Goal: Task Accomplishment & Management: Complete application form

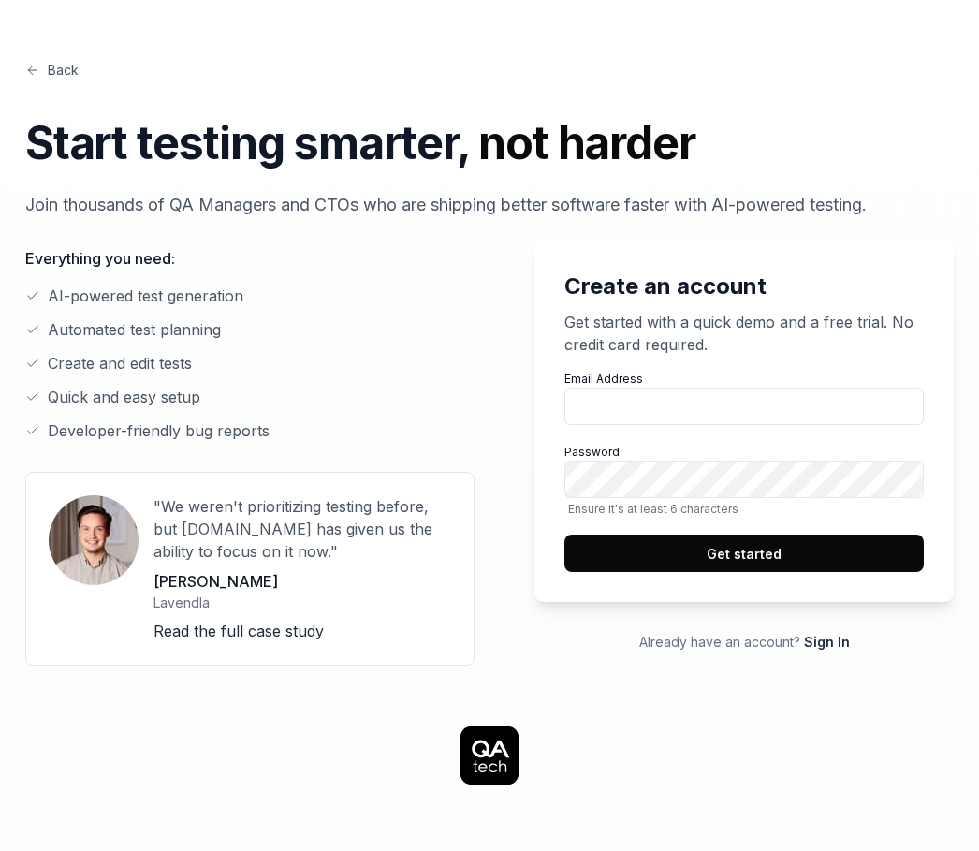
click at [816, 638] on link "Sign In" at bounding box center [827, 642] width 46 height 16
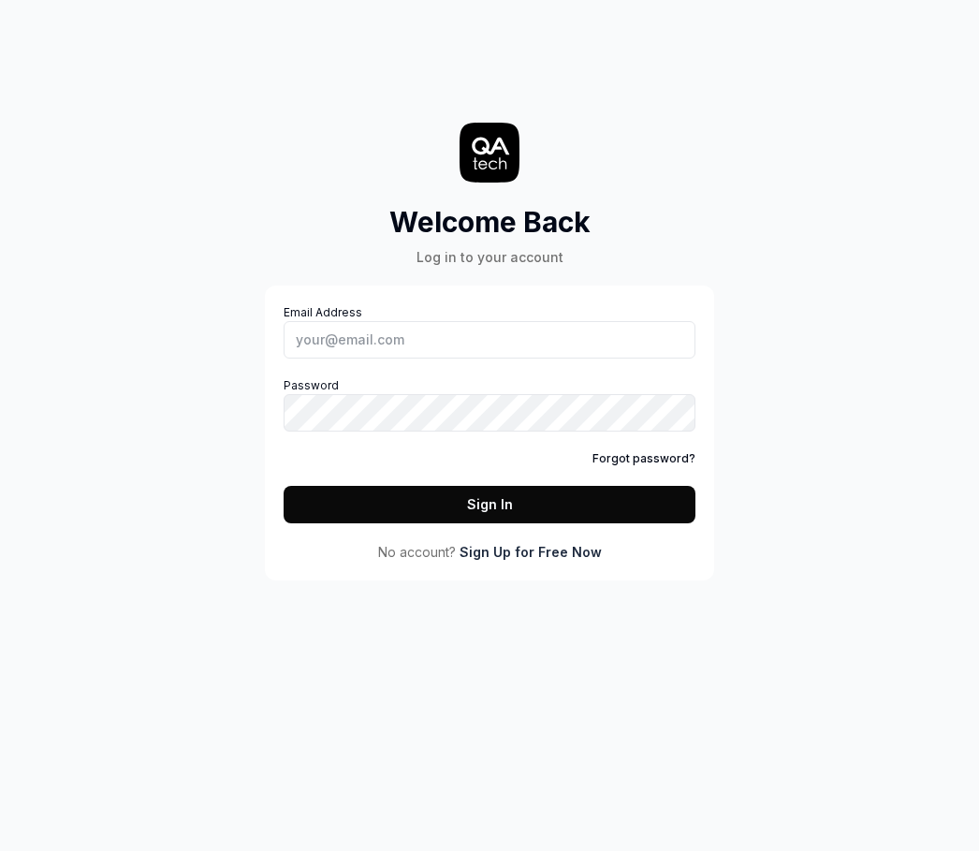
click at [556, 544] on link "Sign Up for Free Now" at bounding box center [531, 552] width 142 height 20
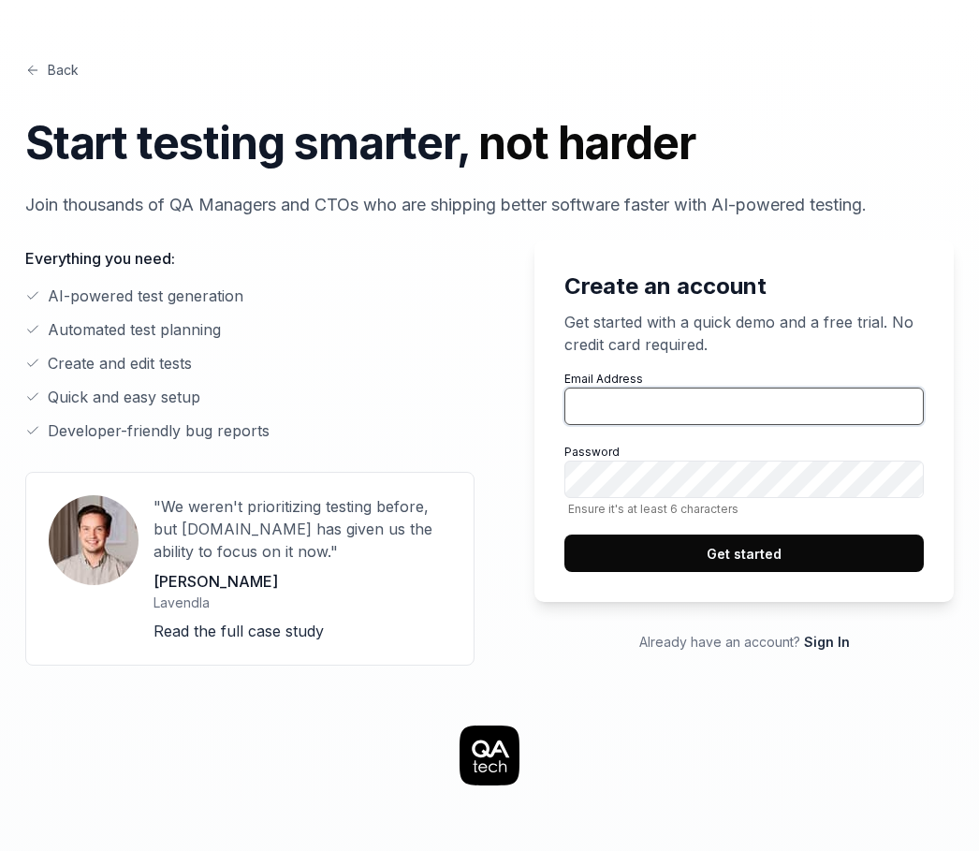
click at [606, 402] on input "Email Address" at bounding box center [744, 406] width 359 height 37
type input "choudhuryprasenjit81@gmail.com"
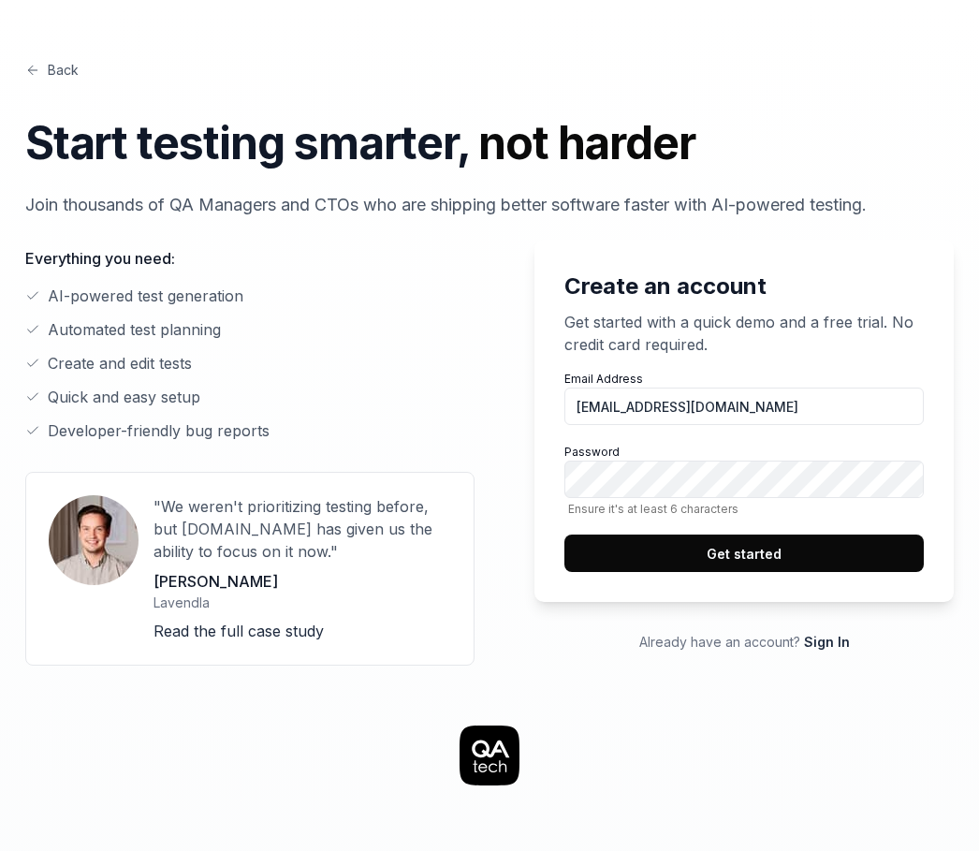
click at [697, 566] on button "Get started" at bounding box center [744, 553] width 359 height 37
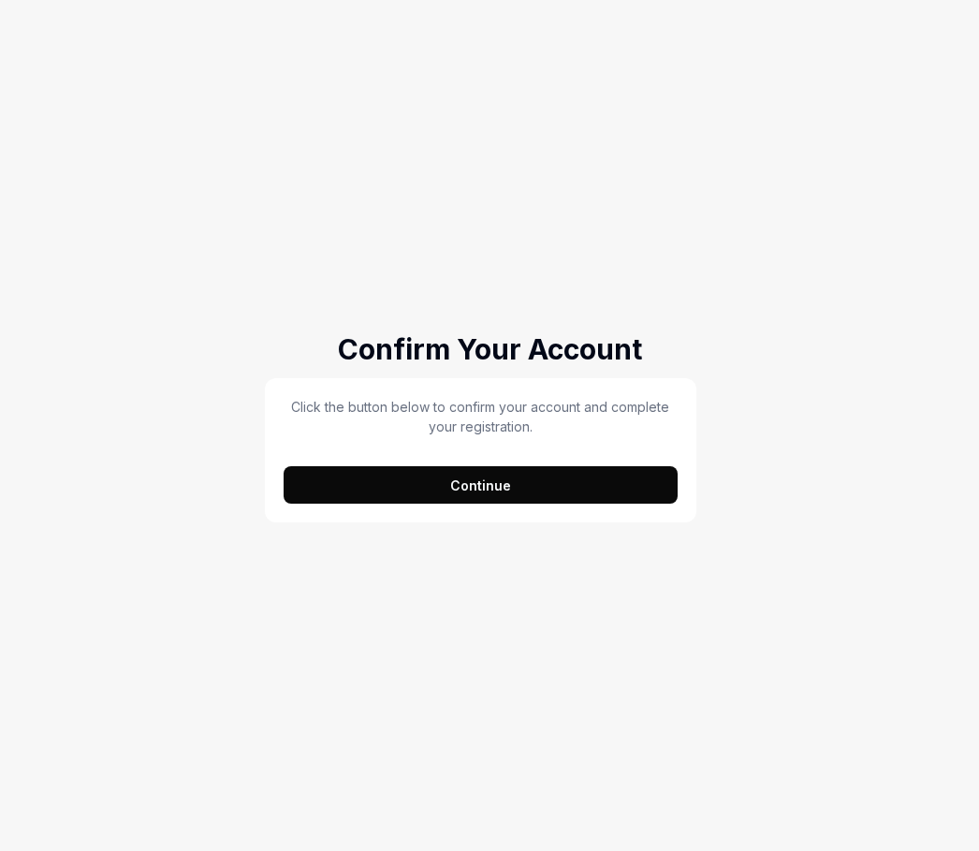
click at [558, 464] on div "Click the button below to confirm your account and complete your registration. …" at bounding box center [481, 450] width 394 height 107
click at [548, 490] on button "Continue" at bounding box center [481, 484] width 394 height 37
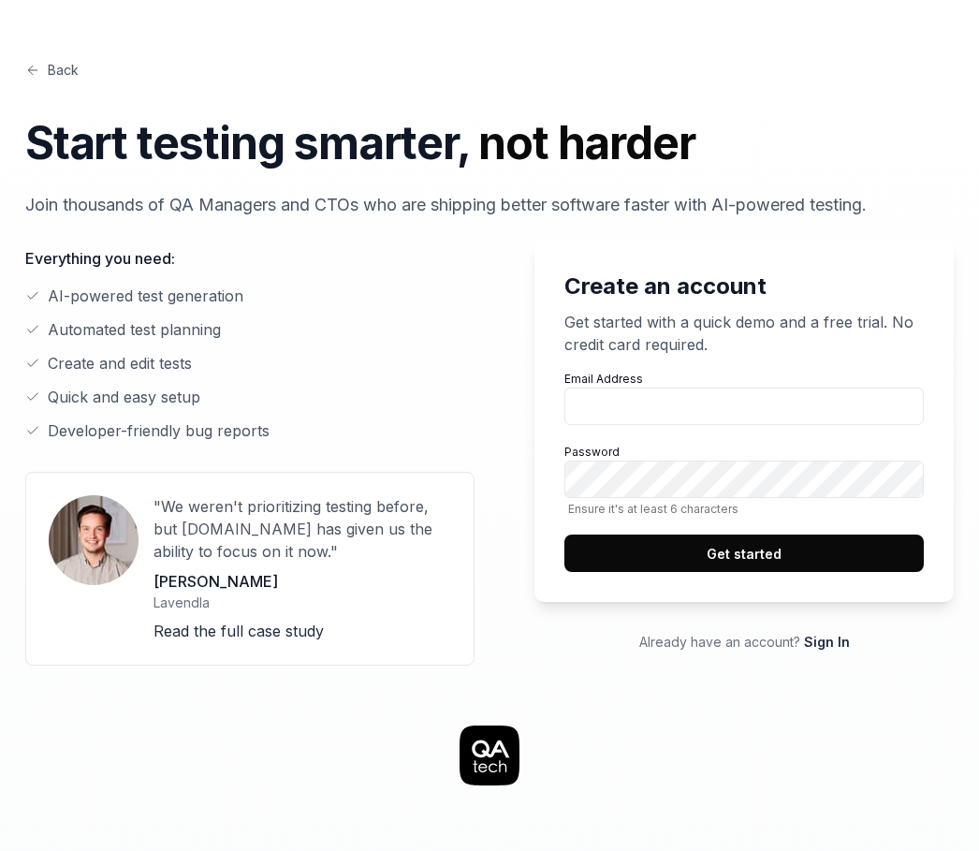
click at [825, 644] on link "Sign In" at bounding box center [827, 642] width 46 height 16
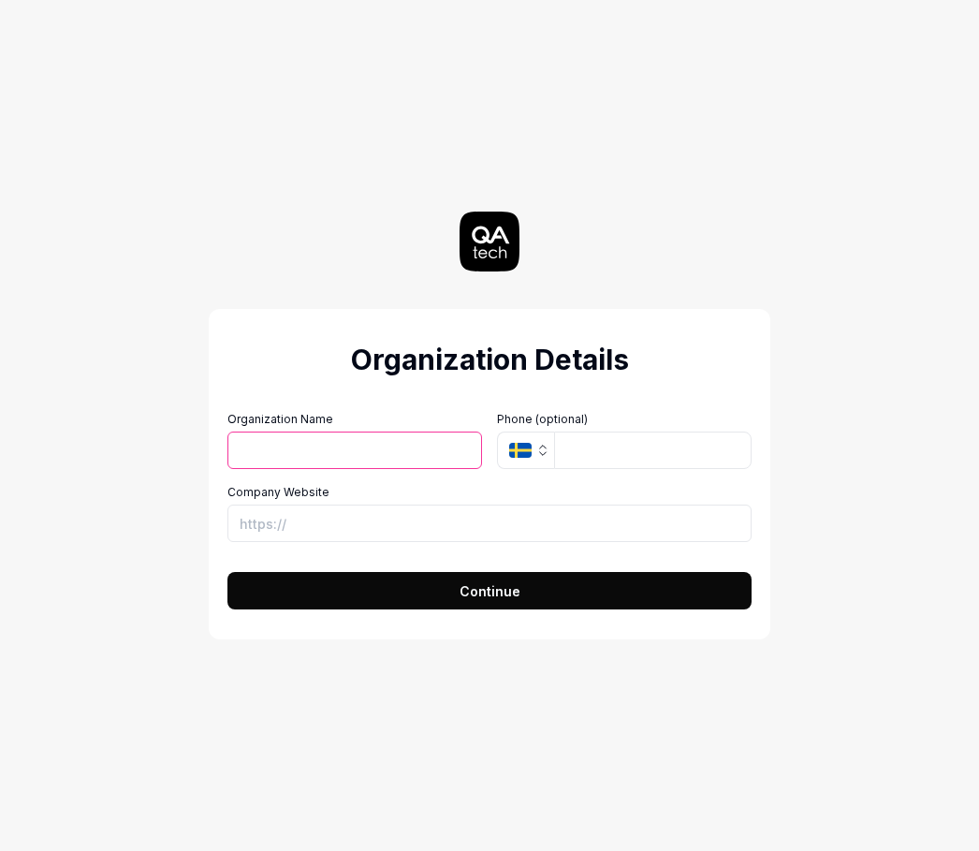
click at [535, 450] on icon "button" at bounding box center [542, 450] width 15 height 15
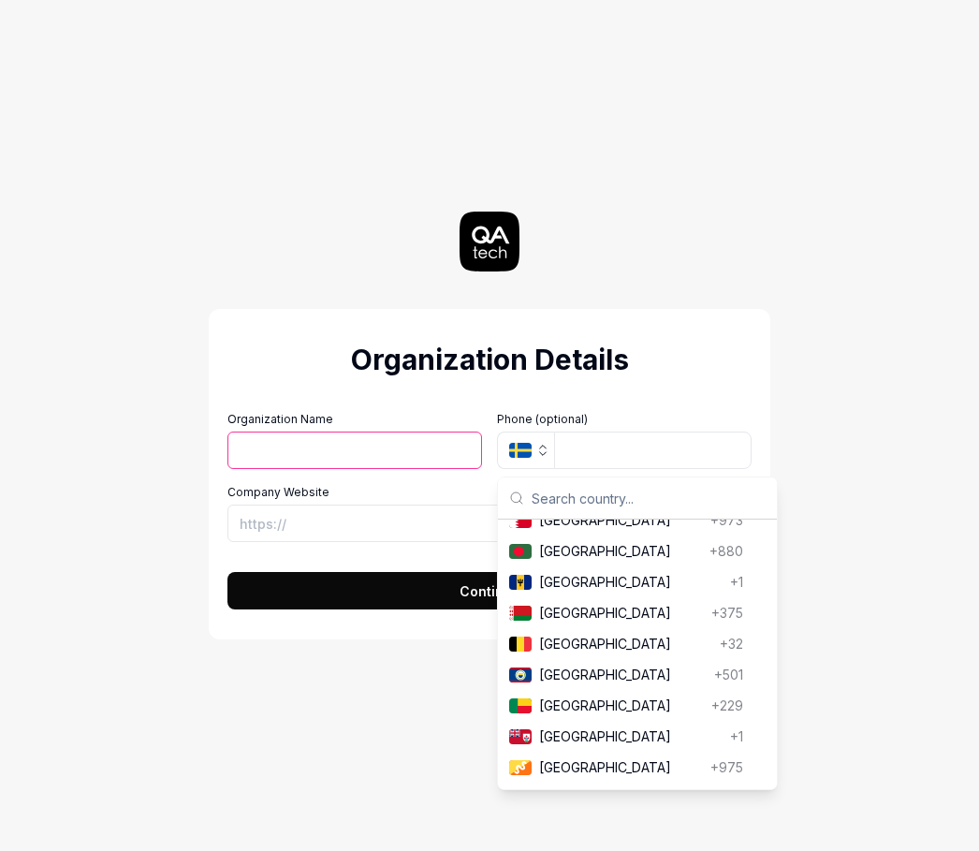
scroll to position [589, 0]
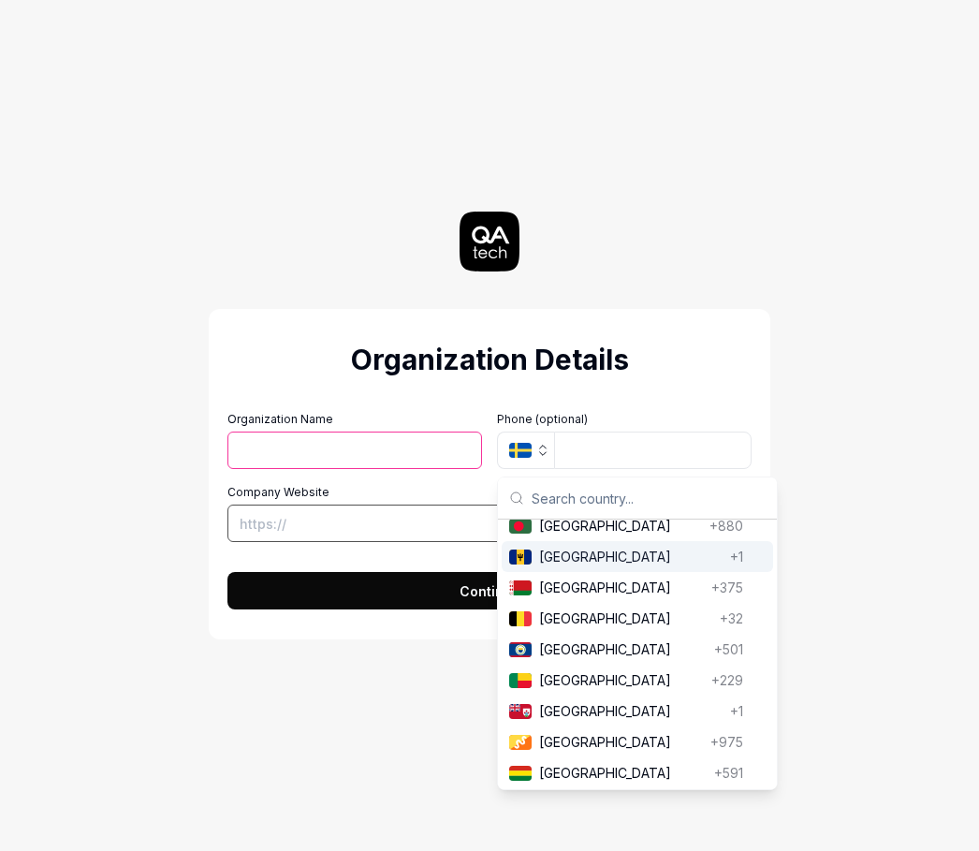
click at [314, 529] on input "Company Website" at bounding box center [489, 523] width 524 height 37
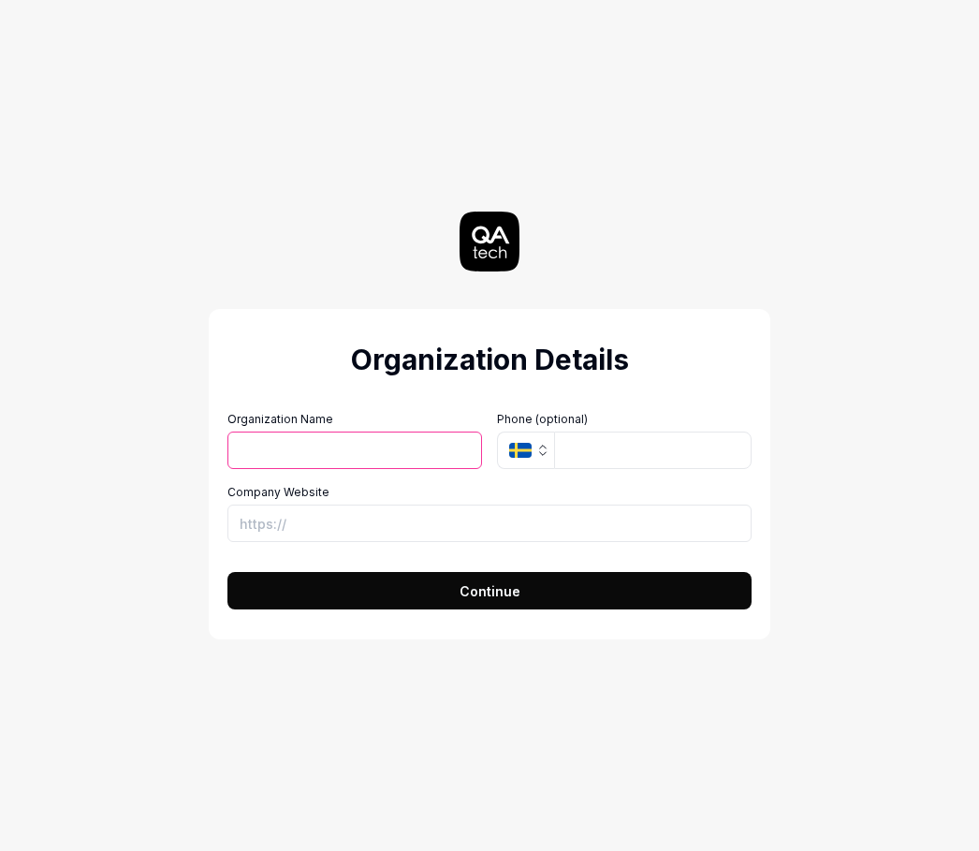
click at [373, 446] on input "Organization Name" at bounding box center [354, 450] width 255 height 37
click at [638, 365] on h2 "Organization Details" at bounding box center [489, 360] width 524 height 42
click at [296, 525] on input "Company Website" at bounding box center [489, 523] width 524 height 37
